Goal: Navigation & Orientation: Find specific page/section

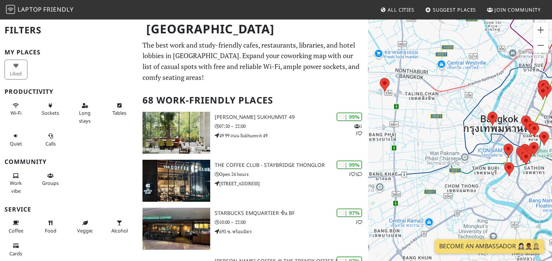
drag, startPoint x: 403, startPoint y: 103, endPoint x: 428, endPoint y: 153, distance: 56.5
click at [428, 153] on div at bounding box center [460, 149] width 184 height 261
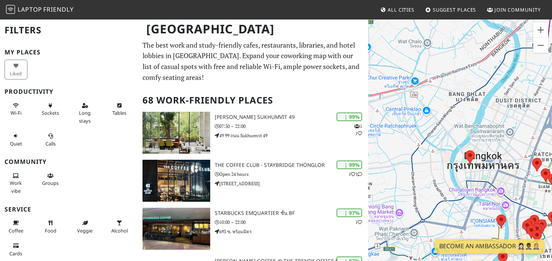
drag, startPoint x: 514, startPoint y: 155, endPoint x: 447, endPoint y: 136, distance: 69.1
click at [447, 136] on div at bounding box center [460, 149] width 184 height 261
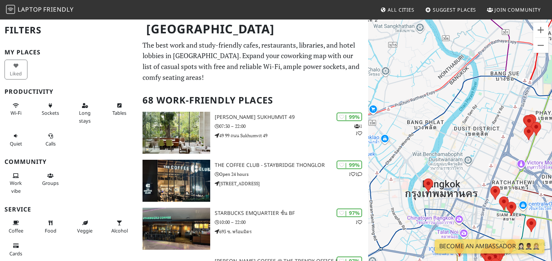
drag, startPoint x: 516, startPoint y: 92, endPoint x: 493, endPoint y: 124, distance: 39.5
click at [493, 124] on div at bounding box center [460, 149] width 184 height 261
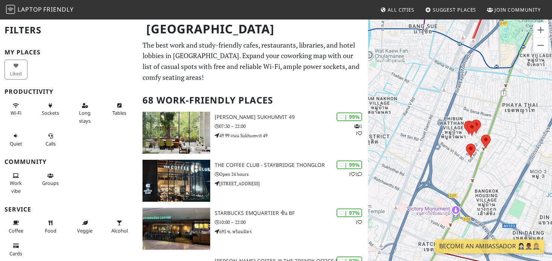
drag, startPoint x: 536, startPoint y: 172, endPoint x: 448, endPoint y: 161, distance: 88.3
click at [448, 161] on div at bounding box center [460, 149] width 184 height 261
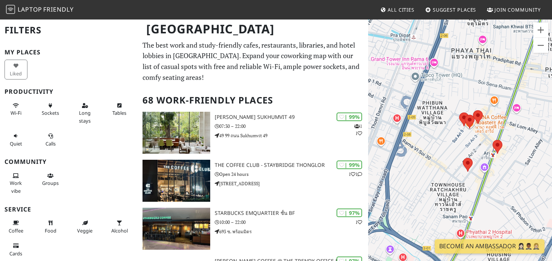
drag, startPoint x: 497, startPoint y: 169, endPoint x: 512, endPoint y: 175, distance: 15.6
click at [512, 175] on div at bounding box center [460, 149] width 184 height 261
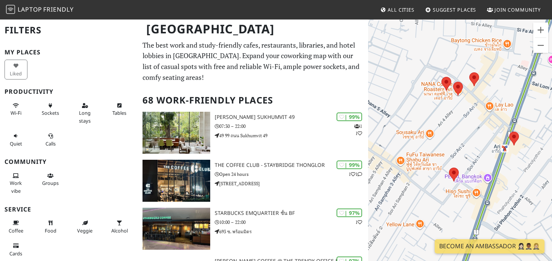
drag, startPoint x: 483, startPoint y: 174, endPoint x: 523, endPoint y: 175, distance: 39.5
click at [523, 175] on div at bounding box center [460, 149] width 184 height 261
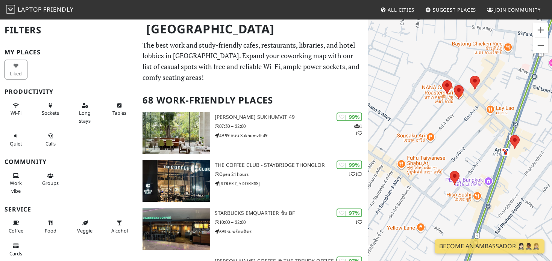
drag, startPoint x: 476, startPoint y: 128, endPoint x: 472, endPoint y: 133, distance: 6.7
click at [472, 133] on div at bounding box center [460, 149] width 184 height 261
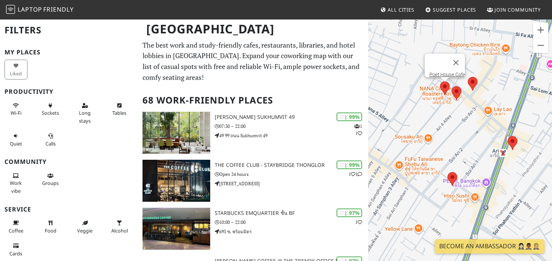
click at [440, 82] on area at bounding box center [440, 82] width 0 height 0
click at [441, 72] on link "Poet House Cafe" at bounding box center [447, 75] width 36 height 6
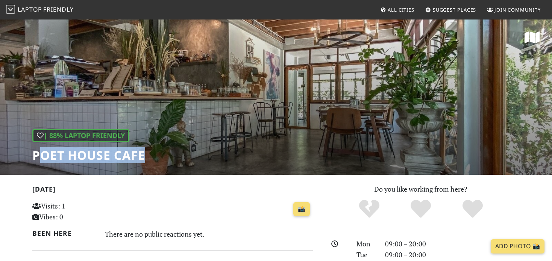
drag, startPoint x: 147, startPoint y: 156, endPoint x: 40, endPoint y: 160, distance: 106.4
click at [40, 160] on div "| 88% Laptop Friendly Poet House Cafe" at bounding box center [276, 97] width 552 height 156
drag, startPoint x: 36, startPoint y: 158, endPoint x: 206, endPoint y: 157, distance: 170.2
click at [206, 157] on div "| 88% Laptop Friendly Poet House Cafe" at bounding box center [276, 97] width 552 height 156
copy h1 "Poet House Cafe"
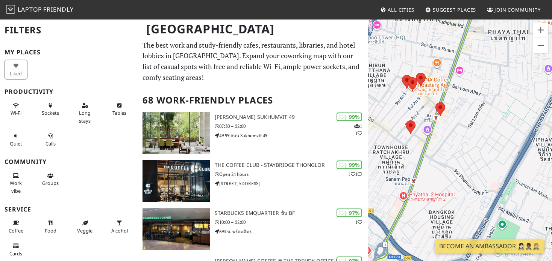
drag, startPoint x: 414, startPoint y: 122, endPoint x: 457, endPoint y: 155, distance: 54.1
click at [457, 155] on div at bounding box center [460, 149] width 184 height 261
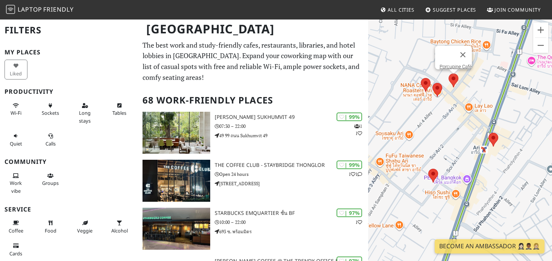
click at [448, 74] on area at bounding box center [448, 74] width 0 height 0
